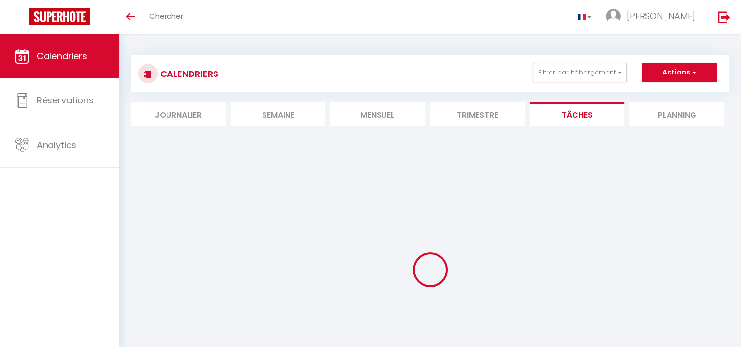
select select
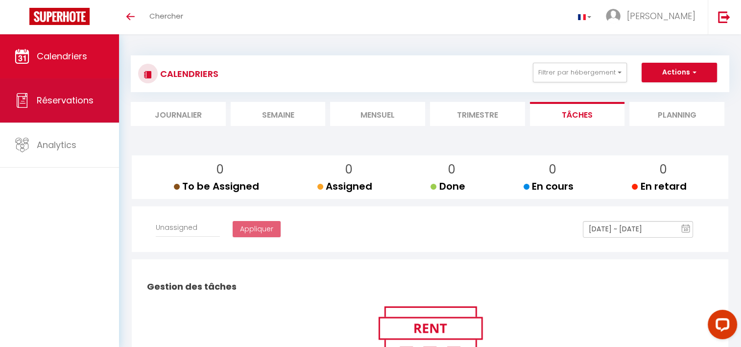
click at [86, 102] on span "Réservations" at bounding box center [65, 100] width 57 height 12
select select "not_cancelled"
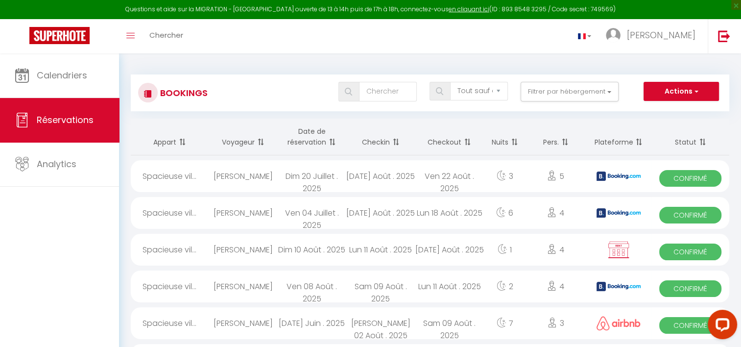
scroll to position [82, 0]
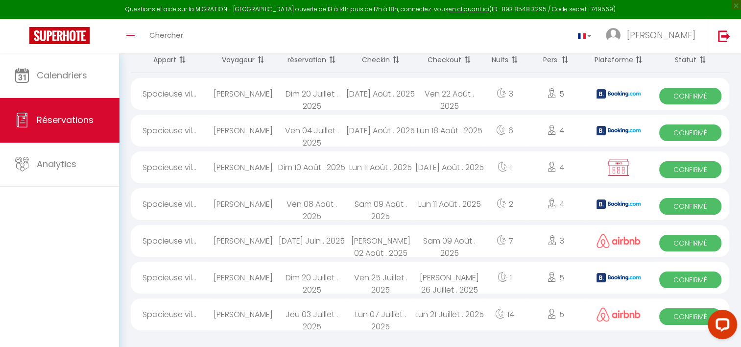
click at [611, 164] on img at bounding box center [618, 167] width 24 height 19
select select "OK"
select select "0"
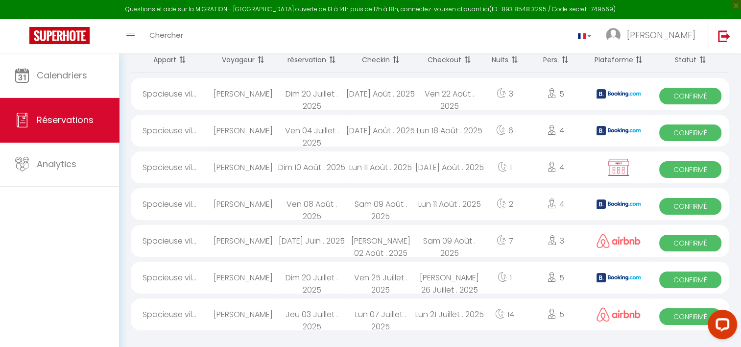
select select "1"
select select
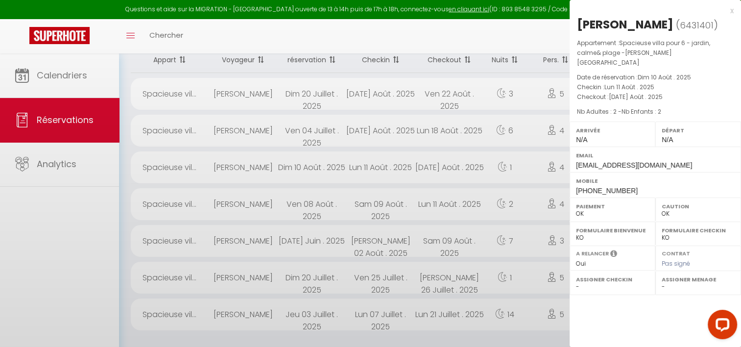
select select "42415"
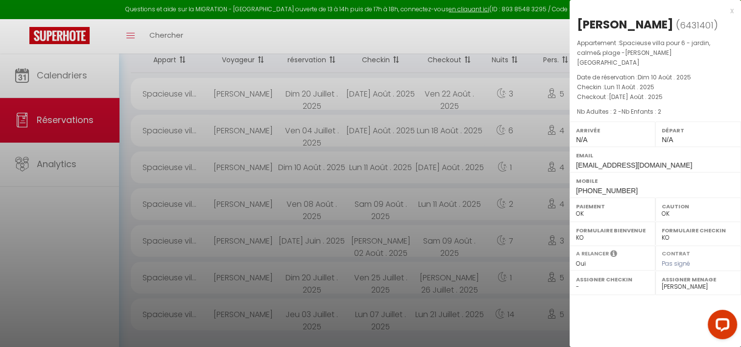
click at [732, 10] on div "x" at bounding box center [652, 11] width 164 height 12
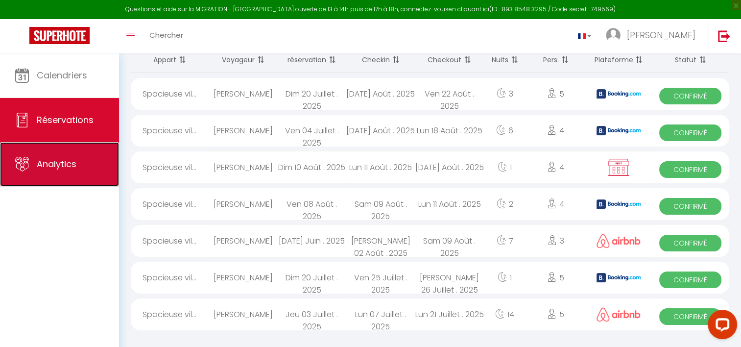
click at [53, 172] on link "Analytics" at bounding box center [59, 164] width 119 height 44
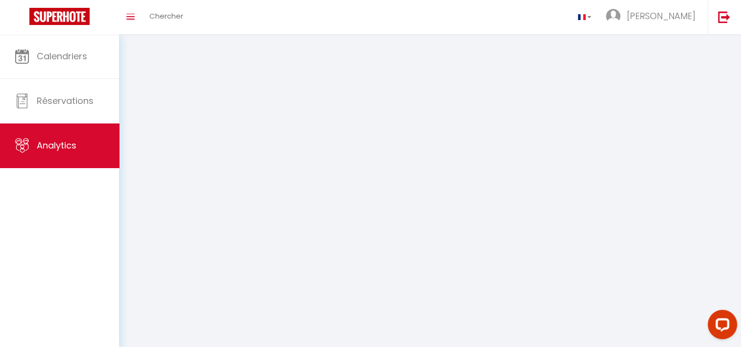
select select "2025"
select select "8"
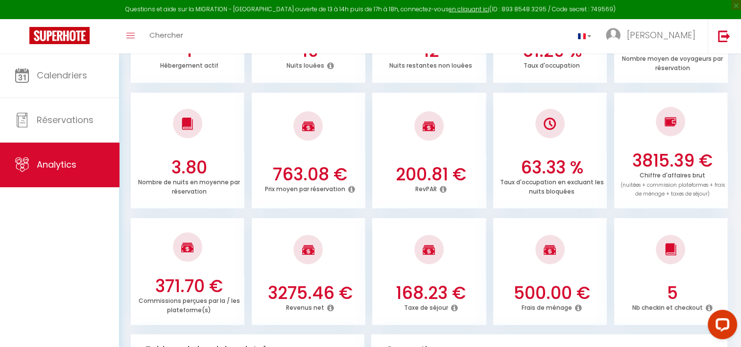
scroll to position [240, 0]
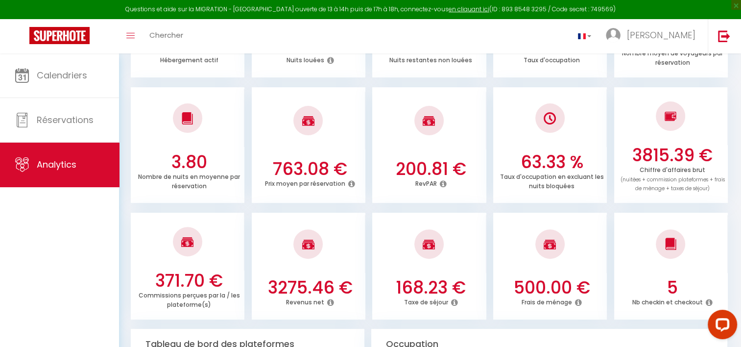
click at [442, 183] on icon at bounding box center [443, 184] width 7 height 8
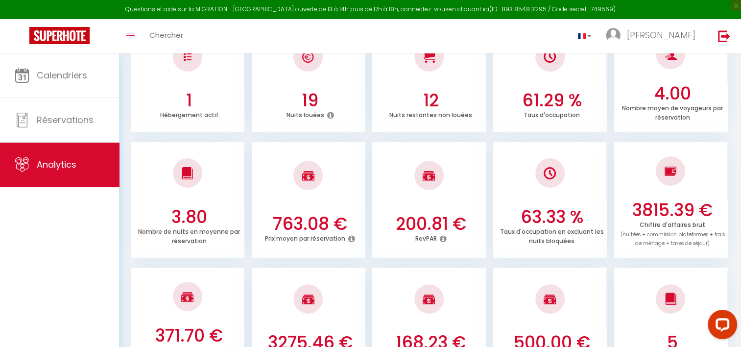
scroll to position [0, 0]
